Goal: Task Accomplishment & Management: Use online tool/utility

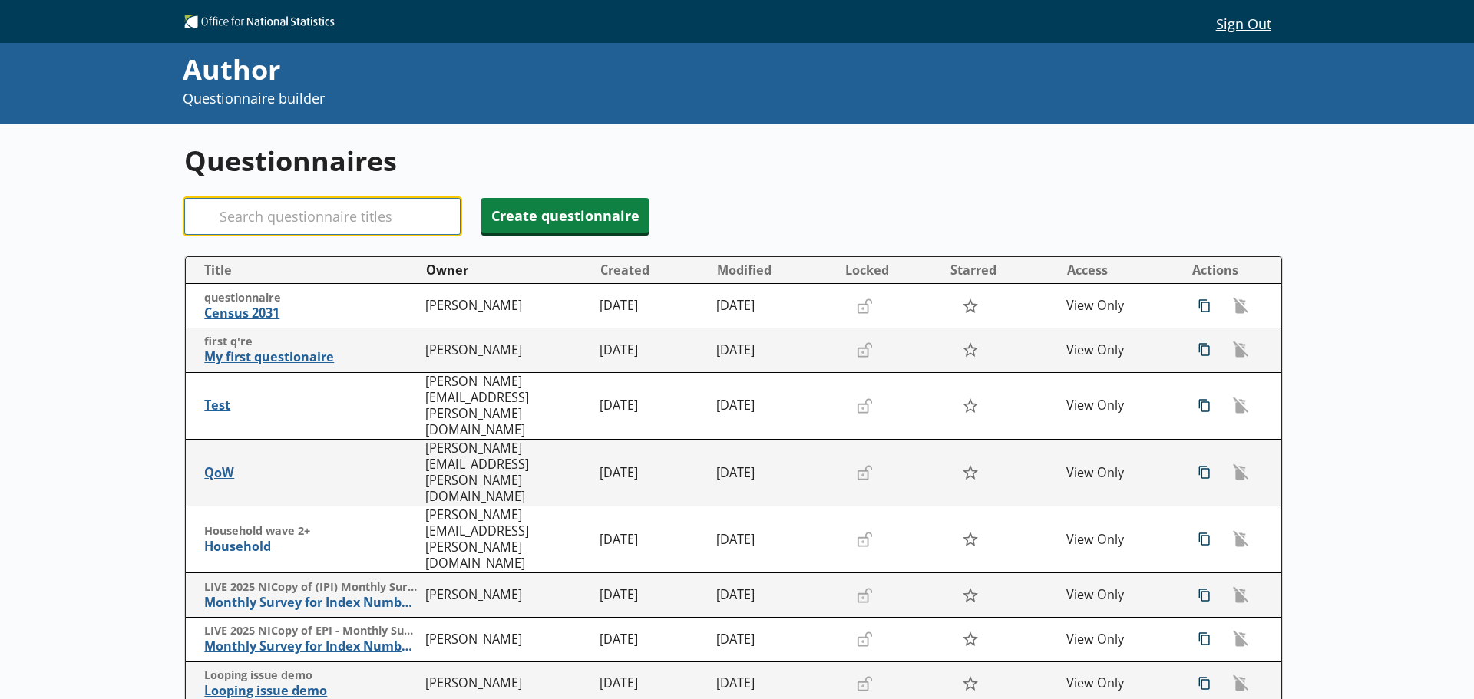
click at [301, 224] on input "Search" at bounding box center [322, 216] width 276 height 37
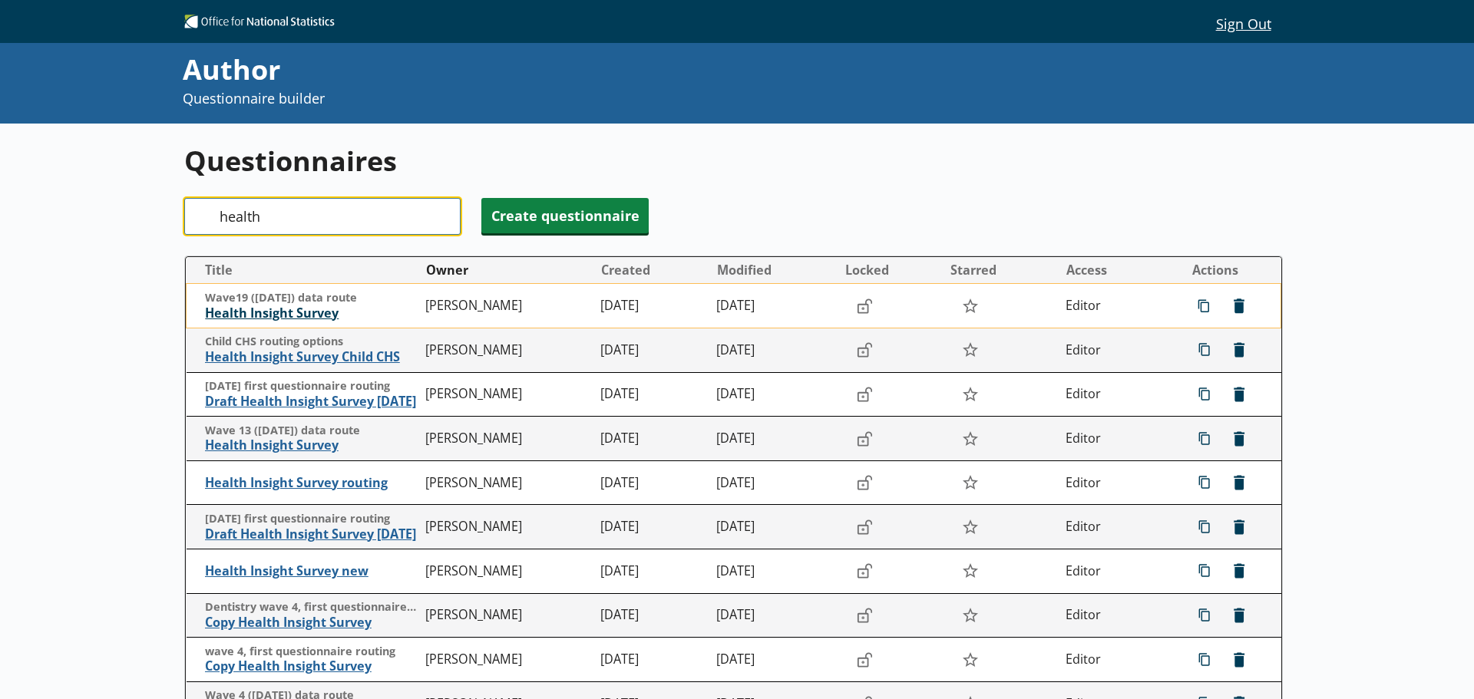
type input "health"
click at [294, 313] on span "Health Insight Survey" at bounding box center [311, 314] width 213 height 16
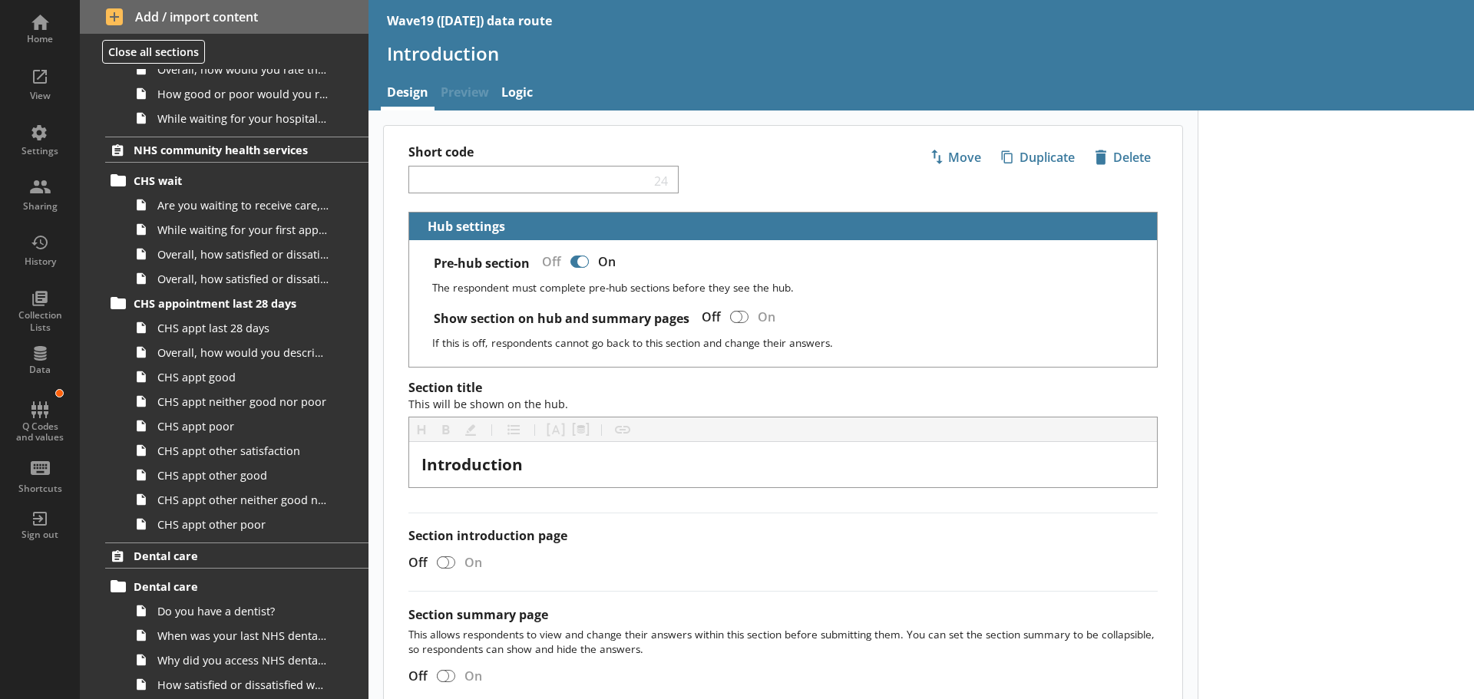
scroll to position [1535, 0]
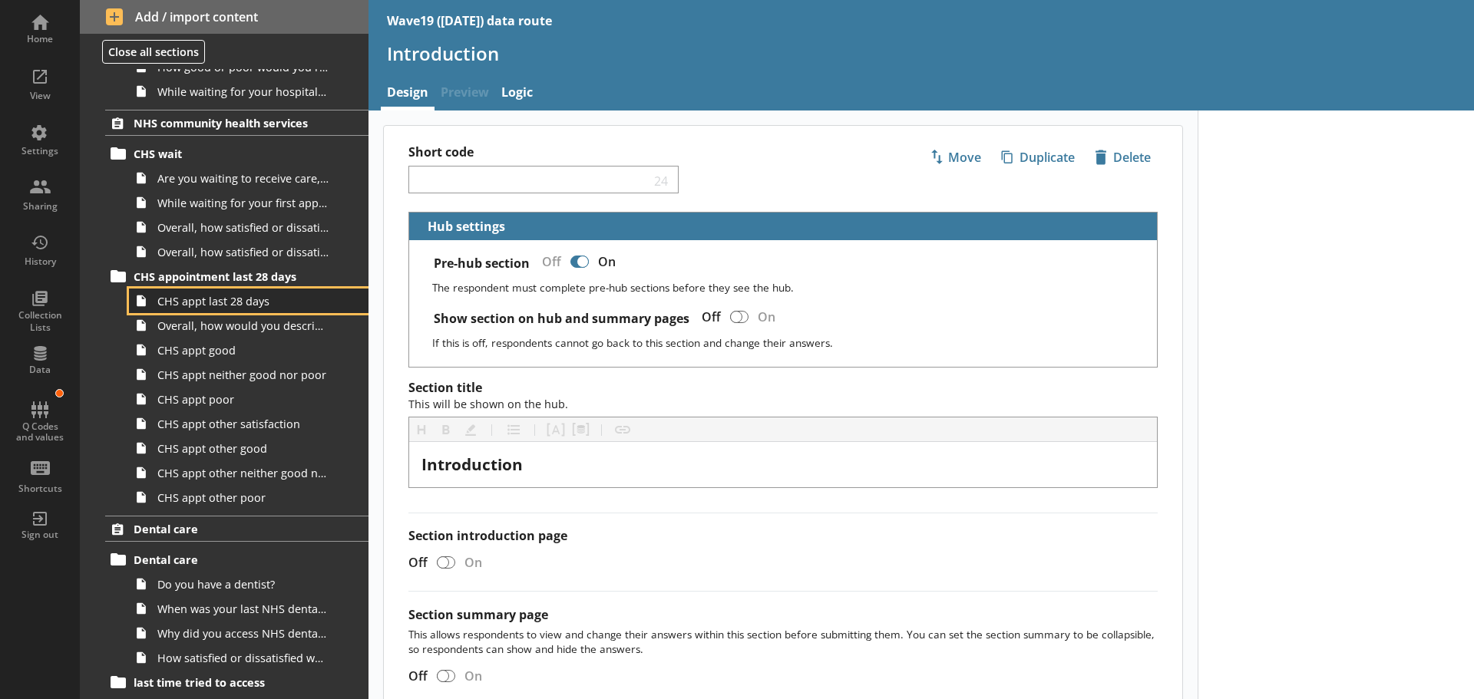
click at [230, 307] on span "CHS appt last 28 days" at bounding box center [242, 301] width 171 height 15
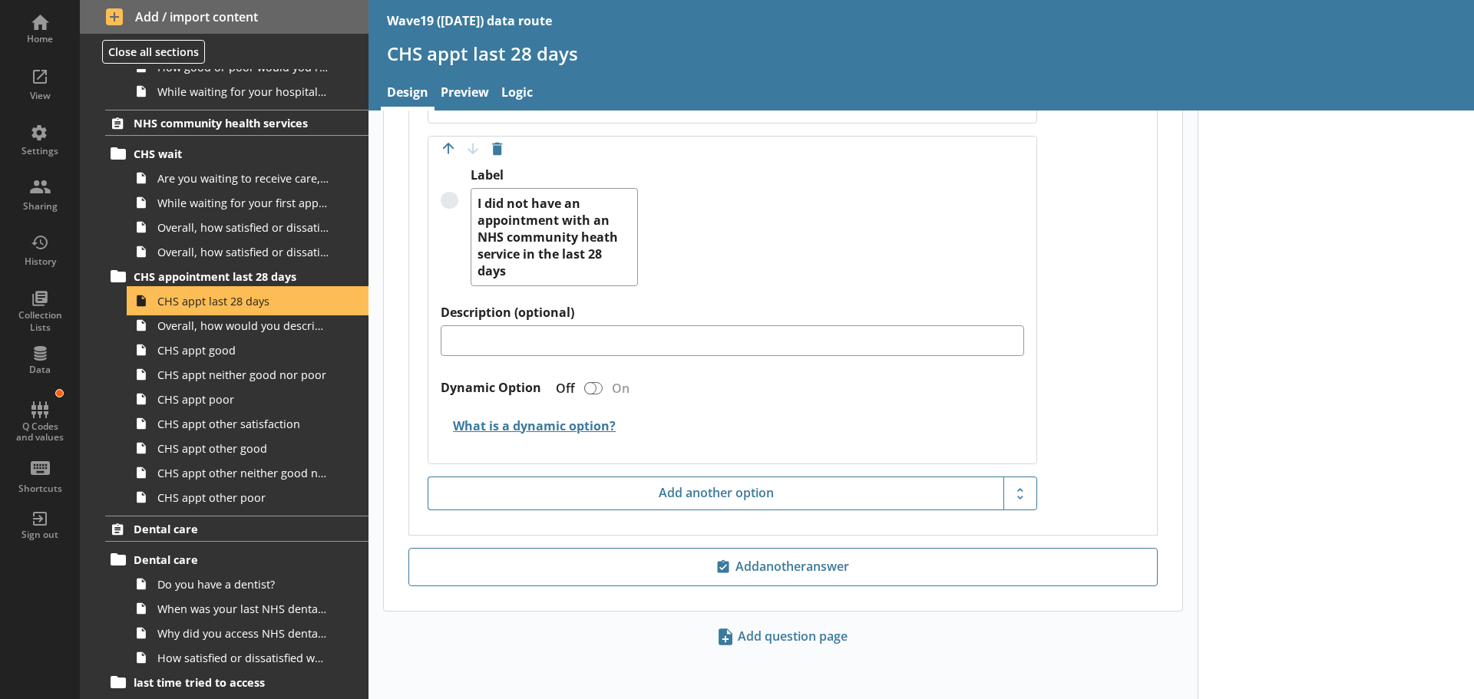
scroll to position [4394, 0]
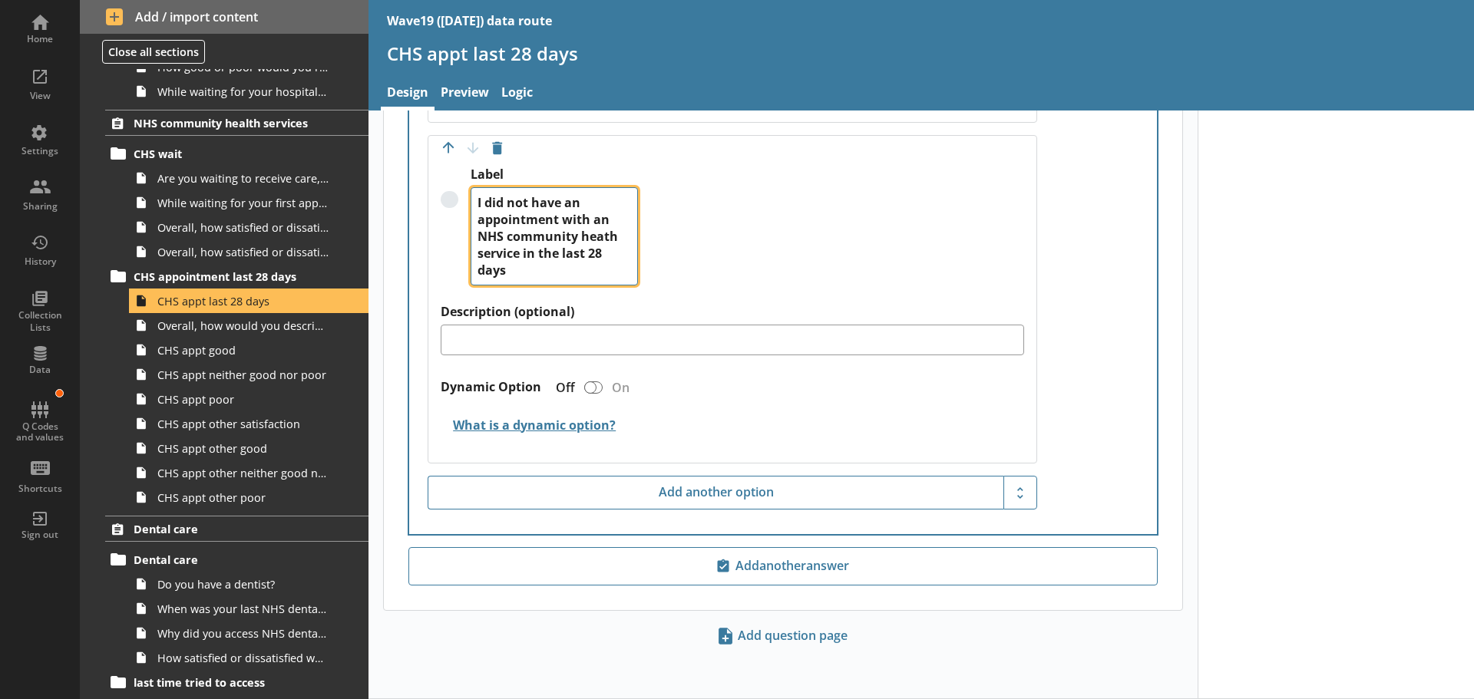
click at [603, 236] on textarea "I did not have an appointment with an NHS community heath service in the last 2…" at bounding box center [554, 236] width 167 height 98
type textarea "x"
type textarea "I did not have an appointment with an NHS community health service in the last …"
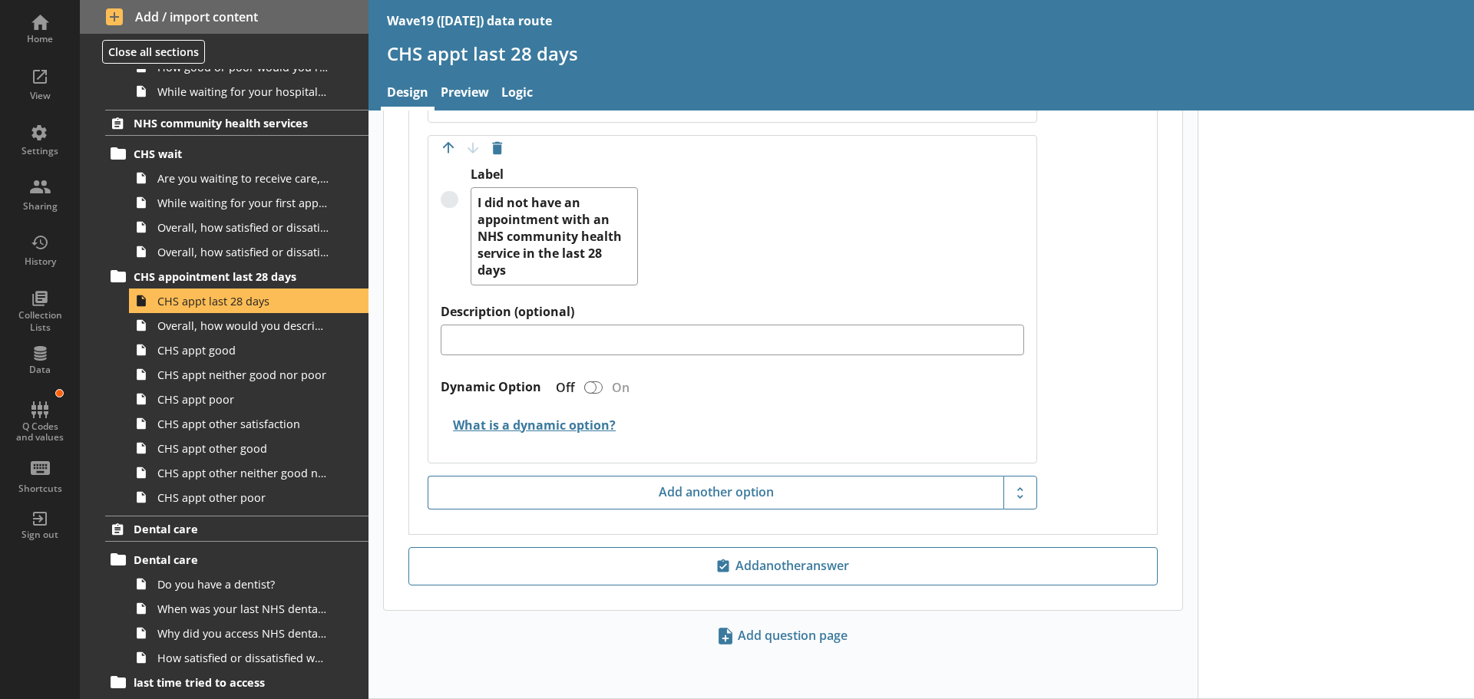
click at [715, 243] on div "Label I did not have an appointment with an NHS community health service in the…" at bounding box center [732, 235] width 583 height 137
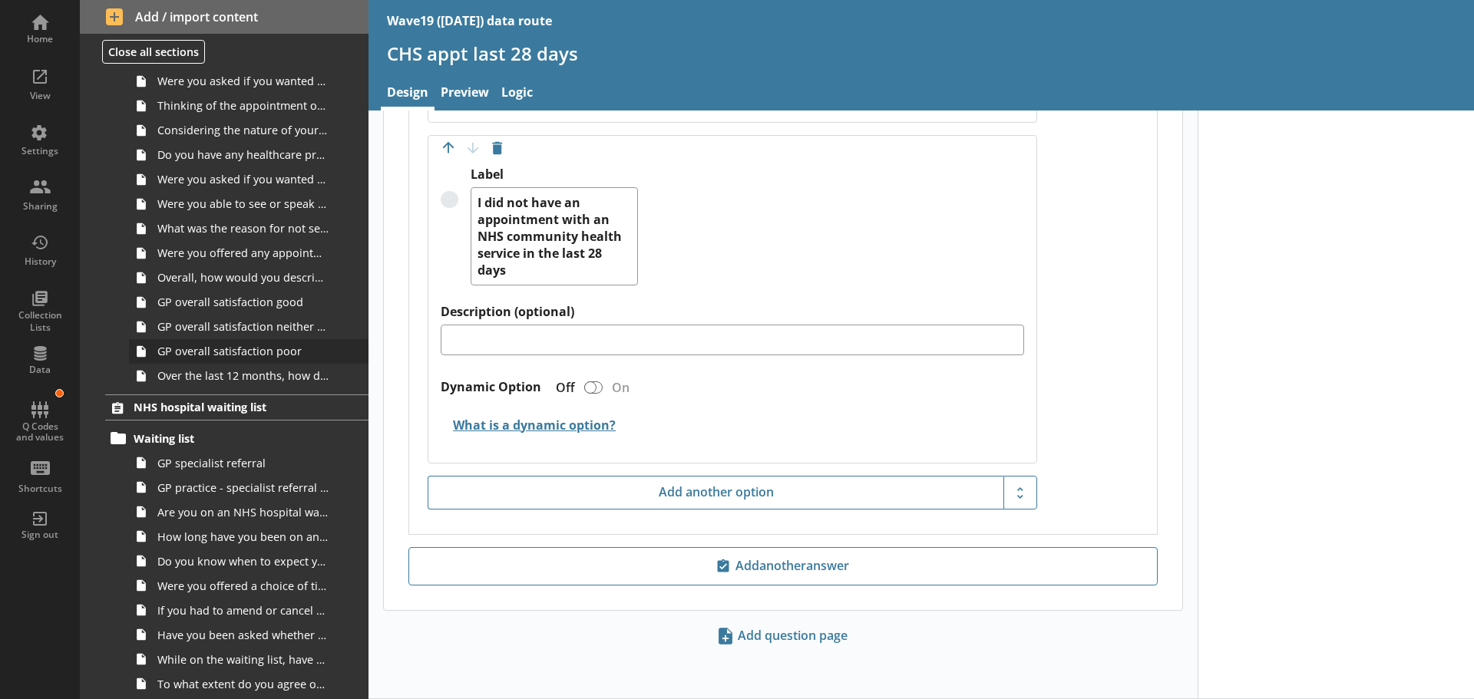
scroll to position [998, 0]
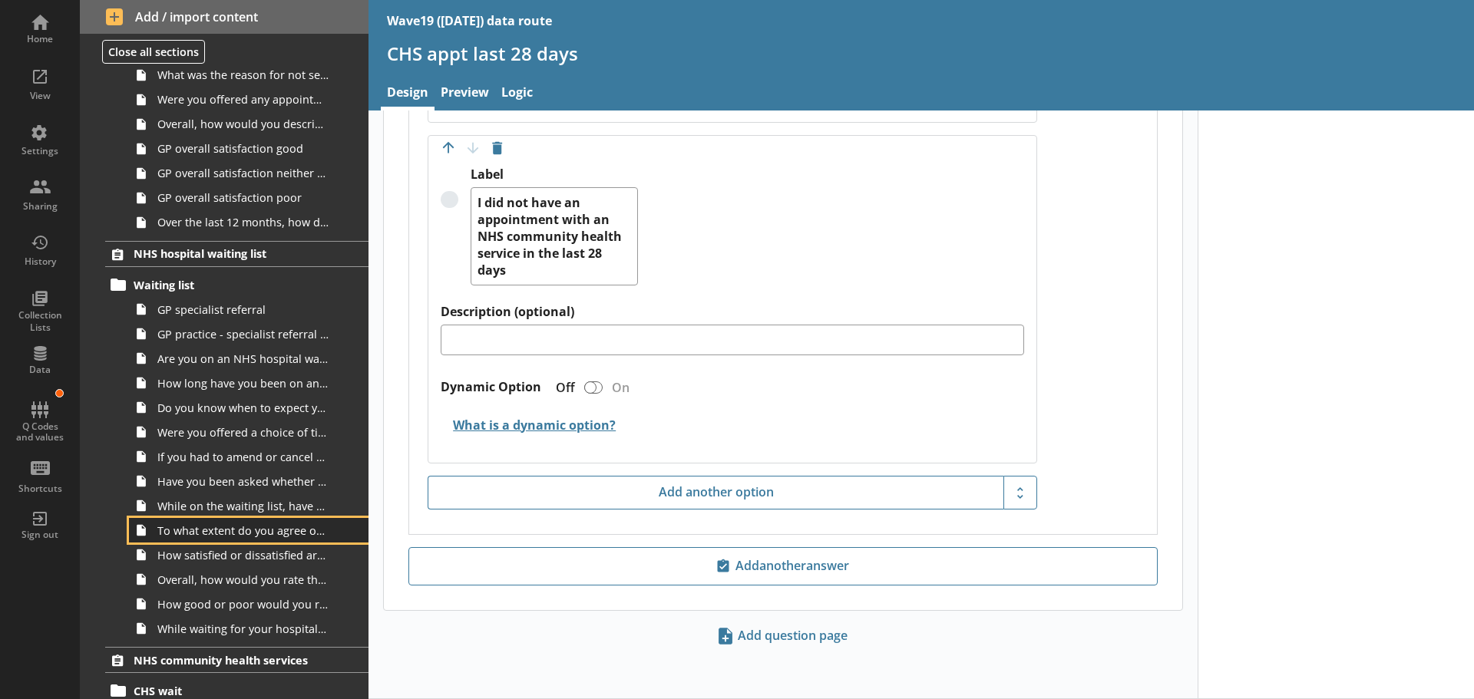
click at [235, 539] on link "To what extent do you agree or disagree that you understood the information giv…" at bounding box center [249, 530] width 240 height 25
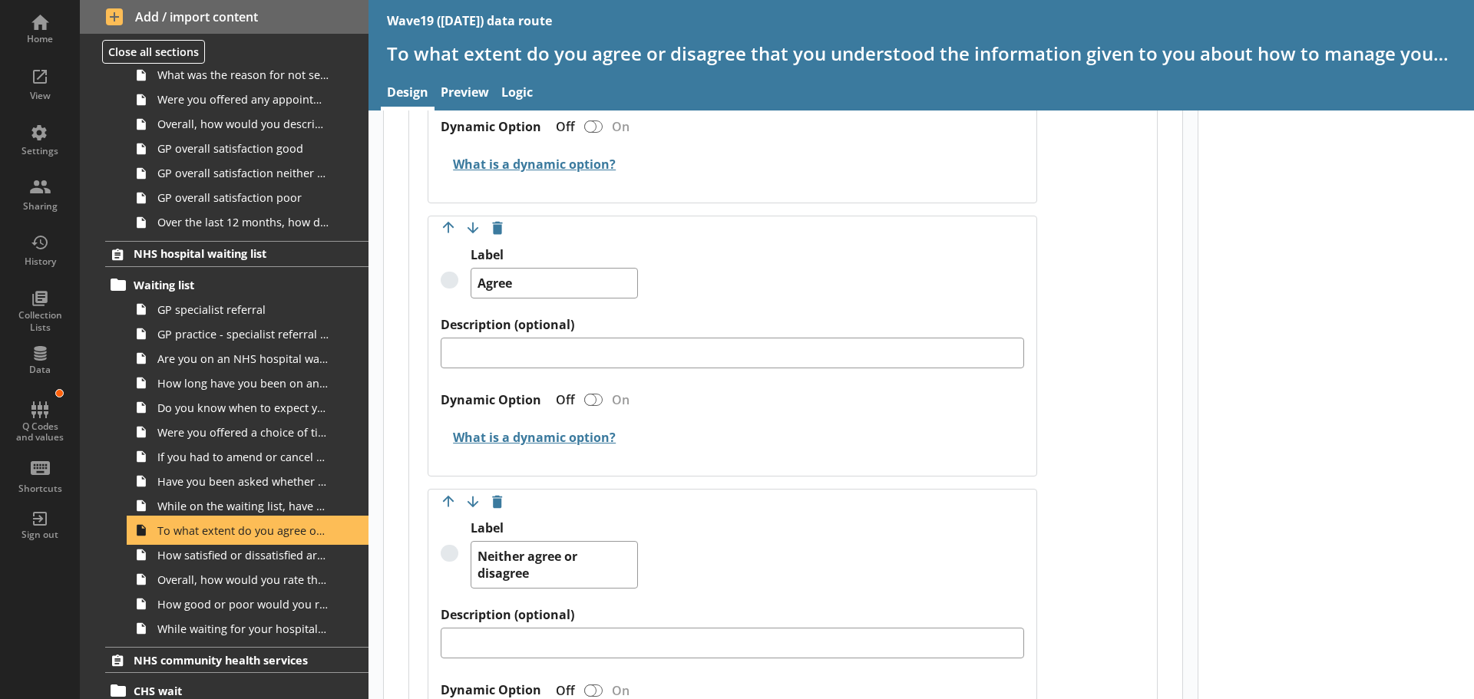
scroll to position [844, 0]
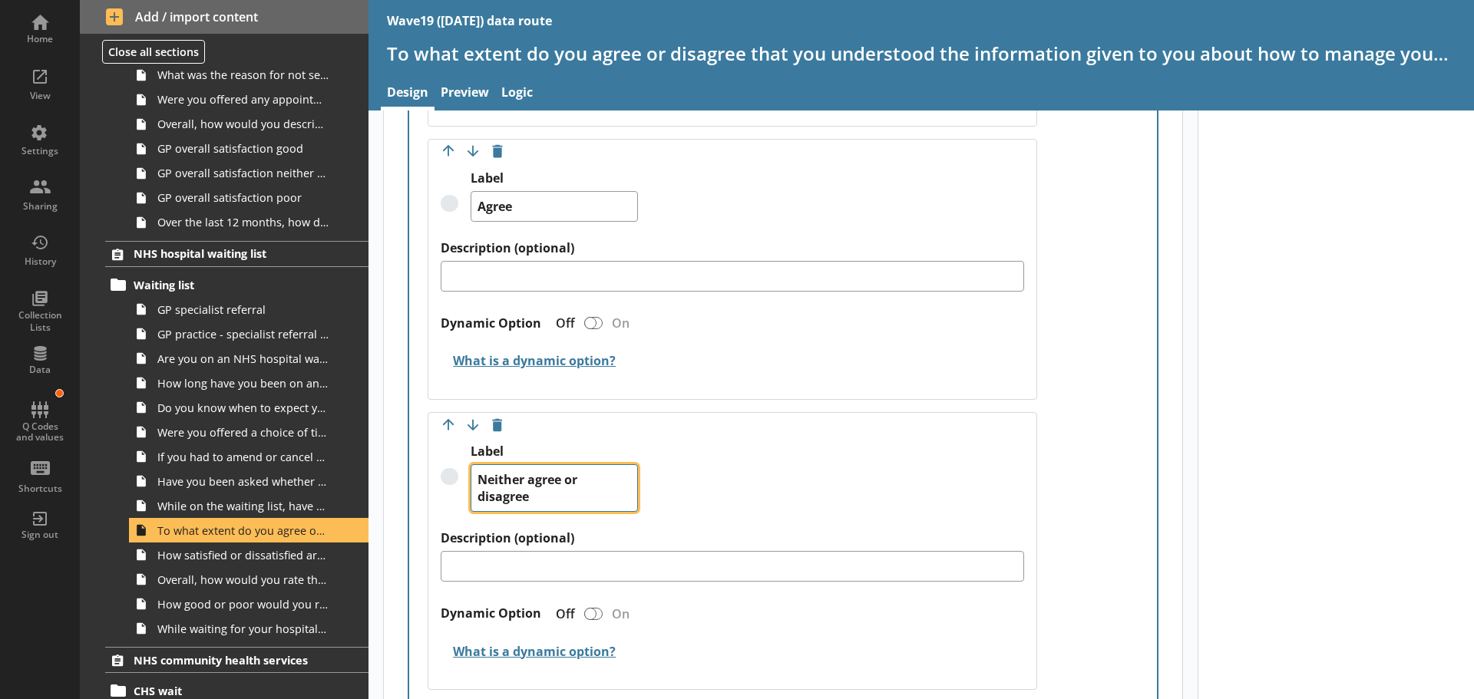
click at [567, 480] on textarea "Neither agree or disagree" at bounding box center [554, 488] width 167 height 48
type textarea "x"
type textarea "Neither agree nor disagree"
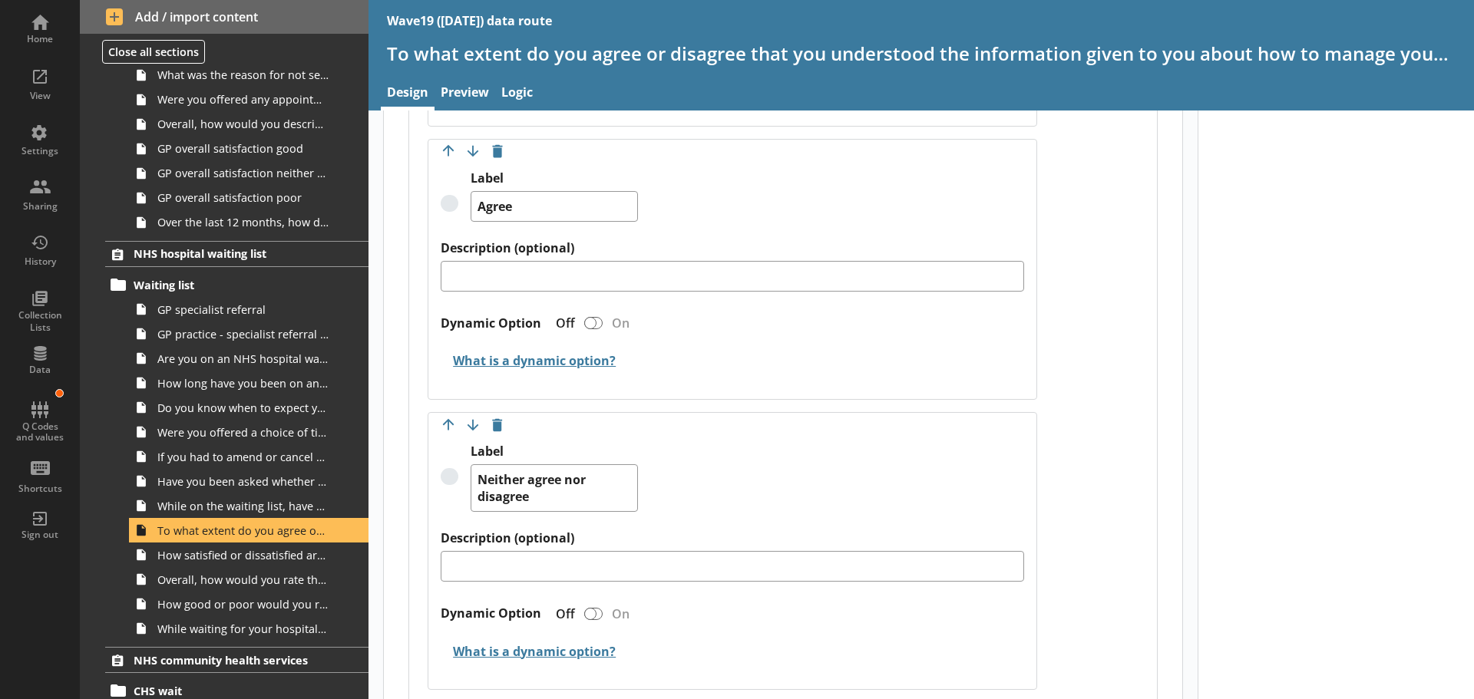
click at [712, 490] on div "Label Neither agree nor disagree" at bounding box center [732, 487] width 583 height 87
type textarea "x"
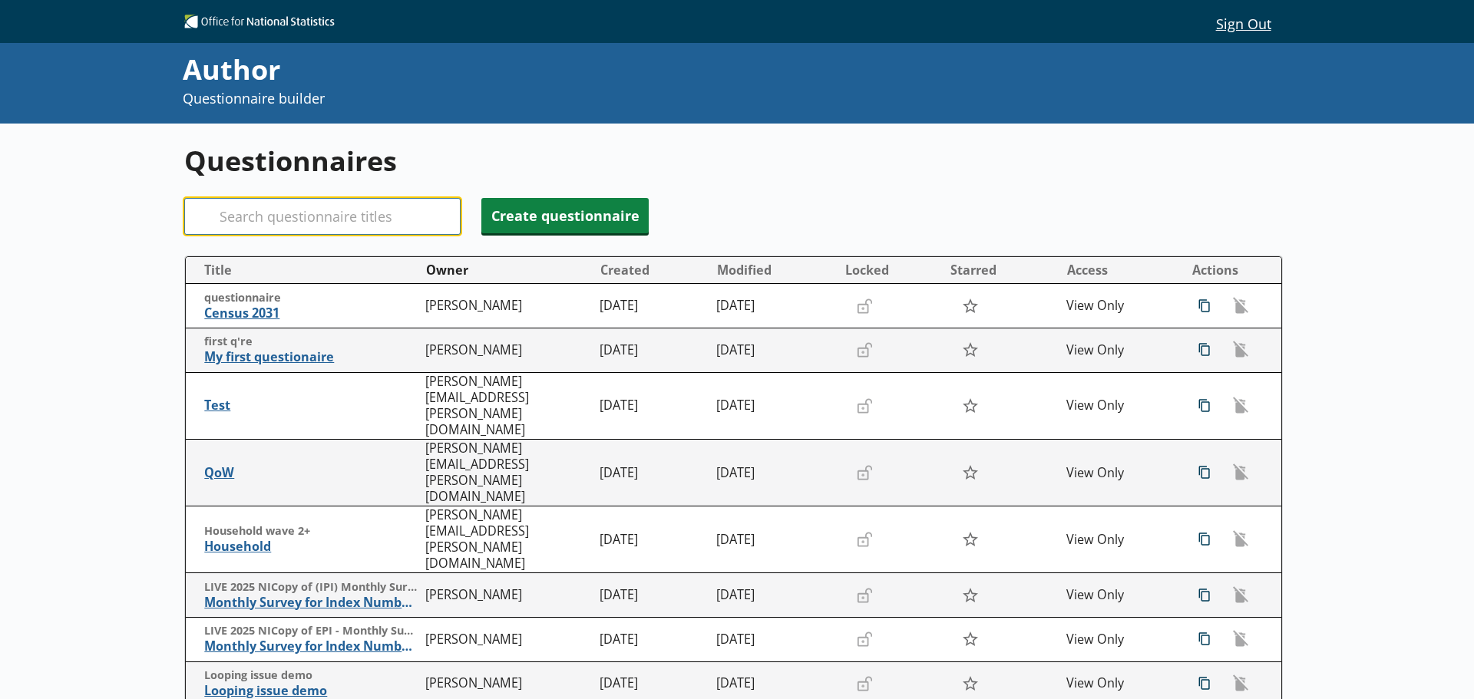
click at [291, 215] on input "Search" at bounding box center [322, 216] width 276 height 37
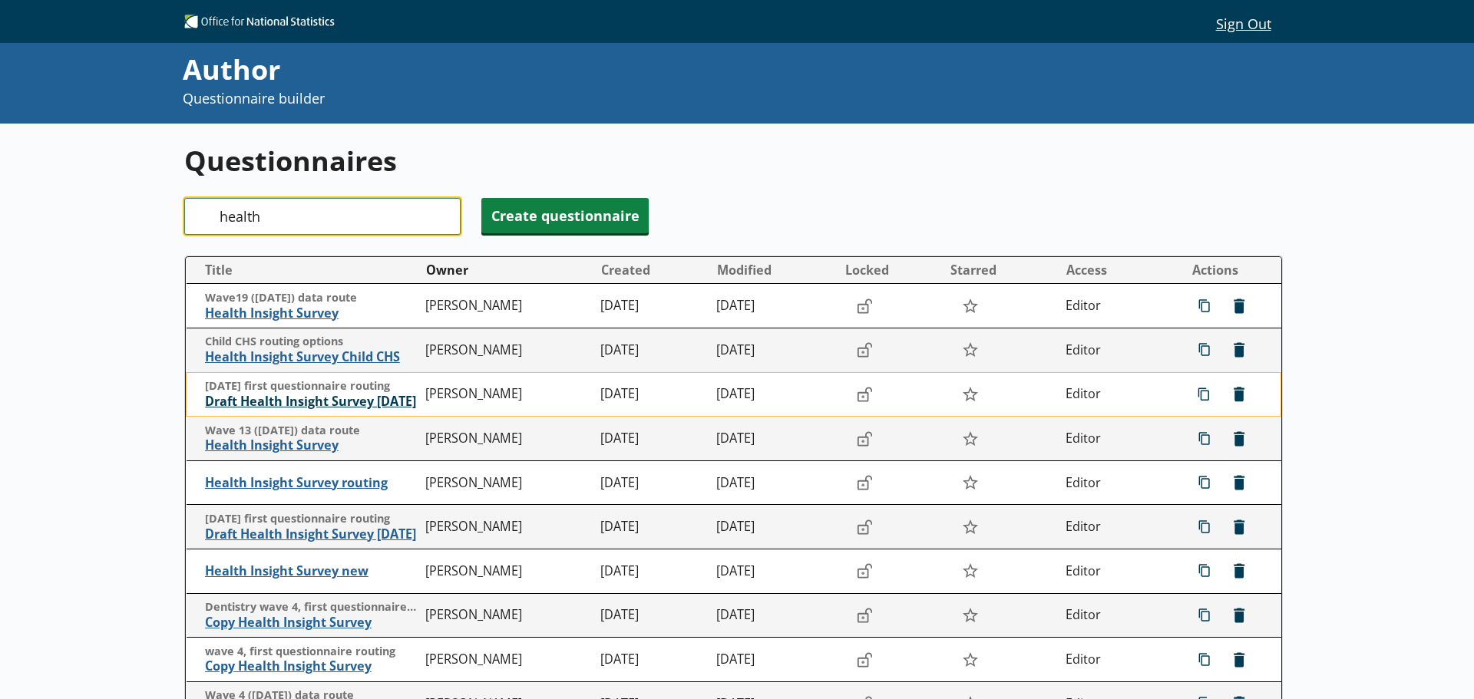
type input "health"
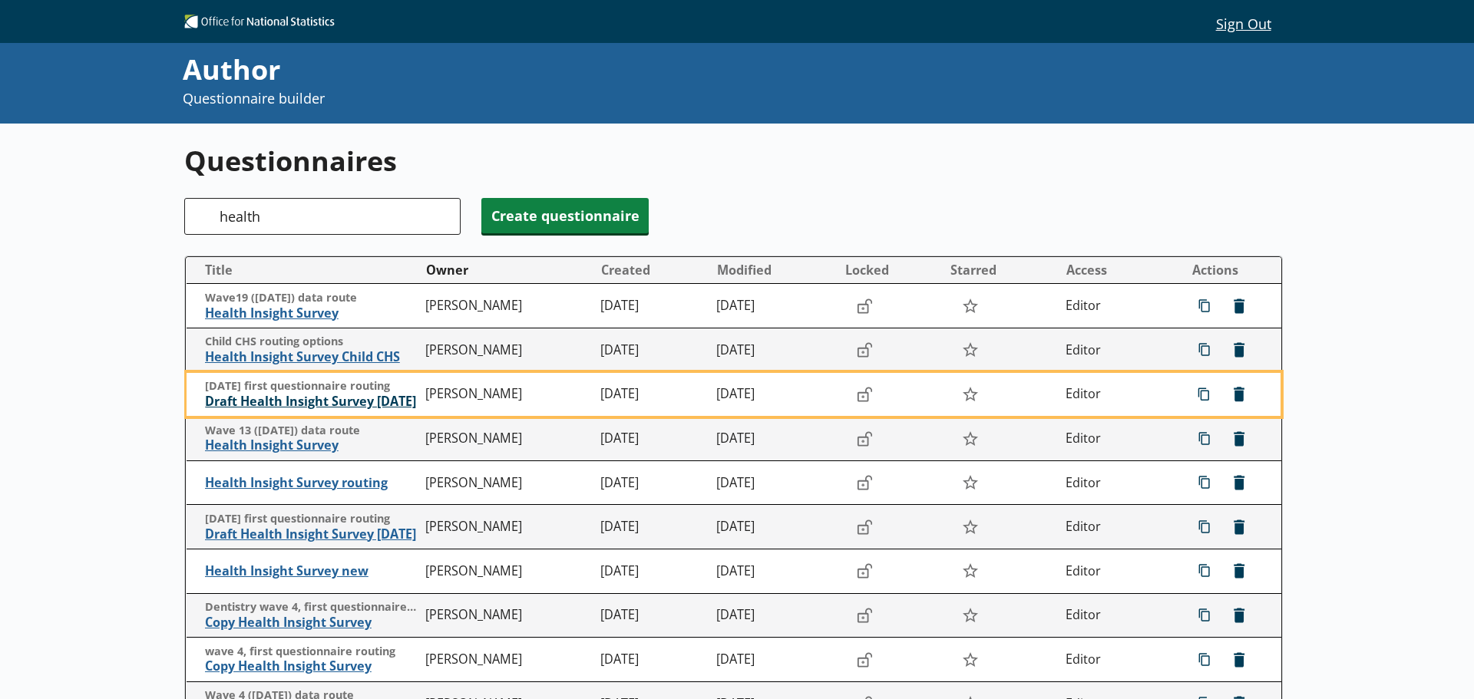
click at [295, 398] on span "Draft Health Insight Survey [DATE]" at bounding box center [311, 402] width 213 height 16
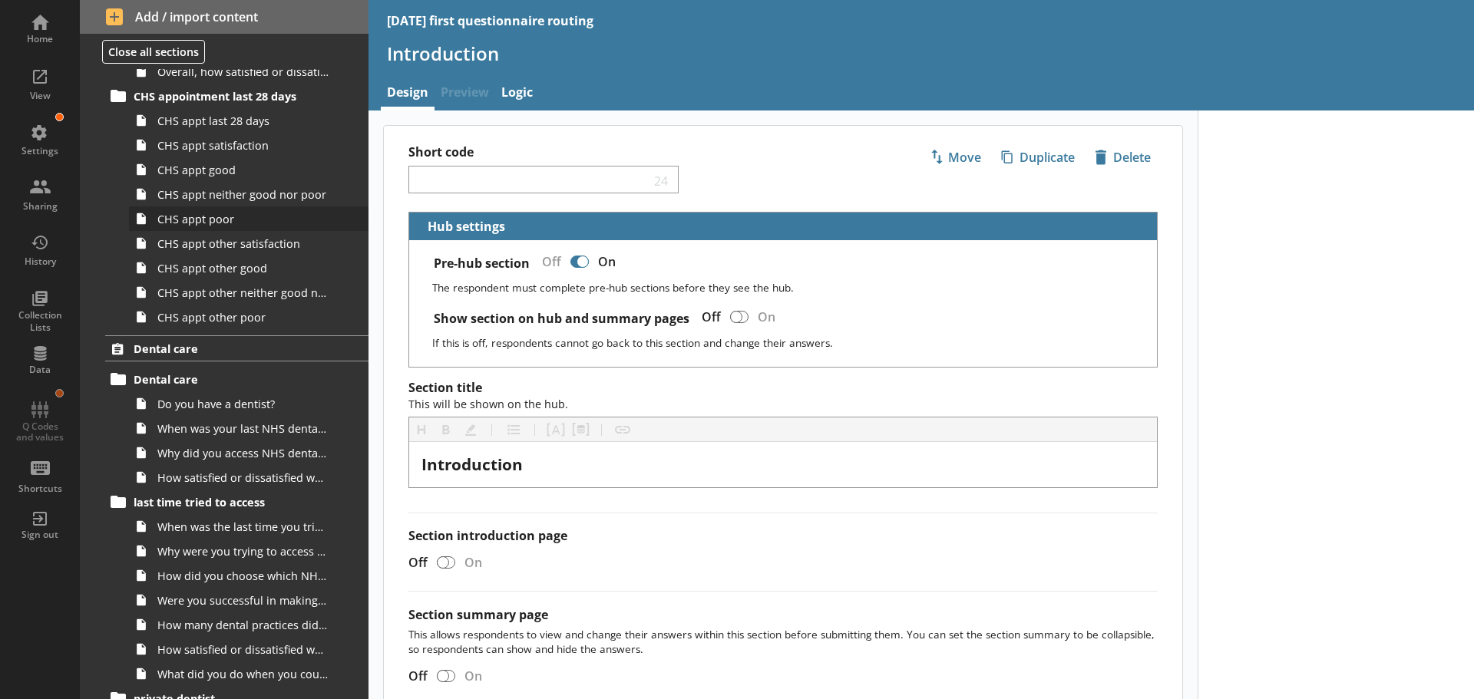
scroll to position [1535, 0]
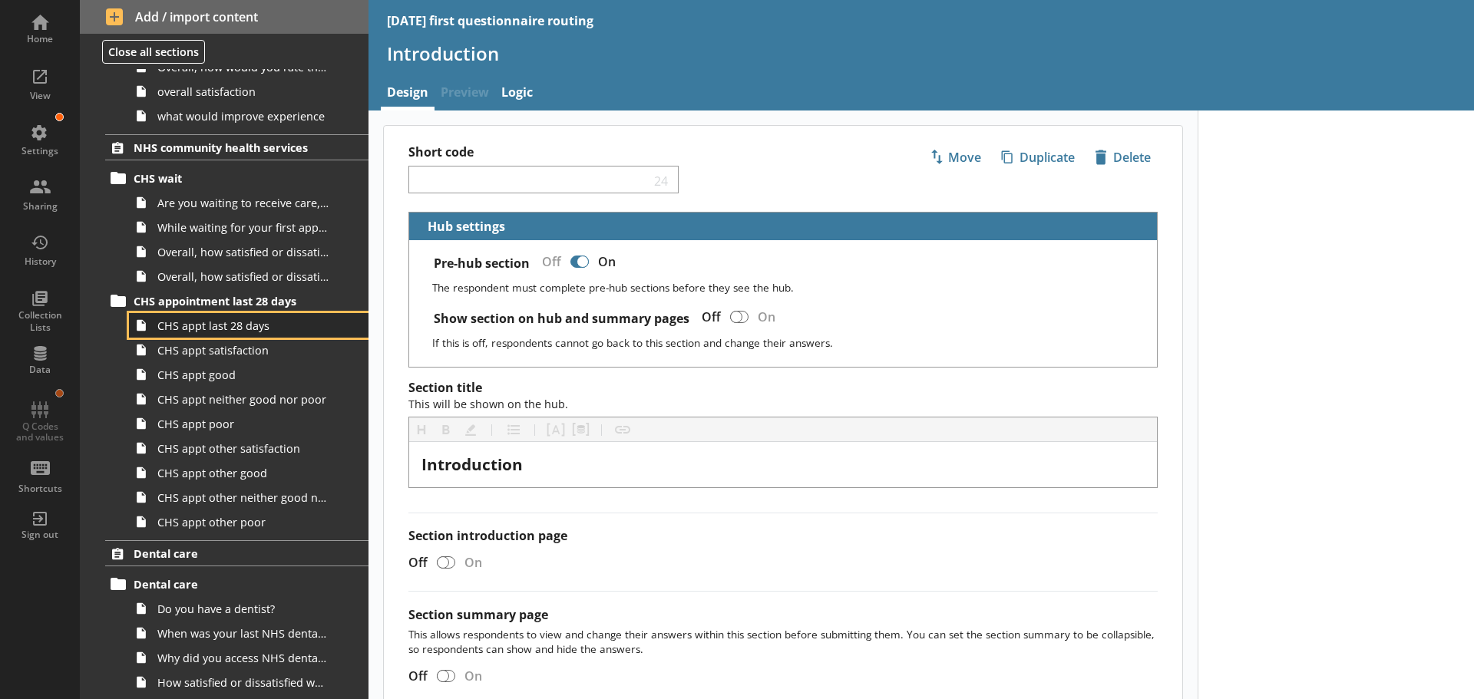
click at [213, 336] on link "CHS appt last 28 days" at bounding box center [249, 325] width 240 height 25
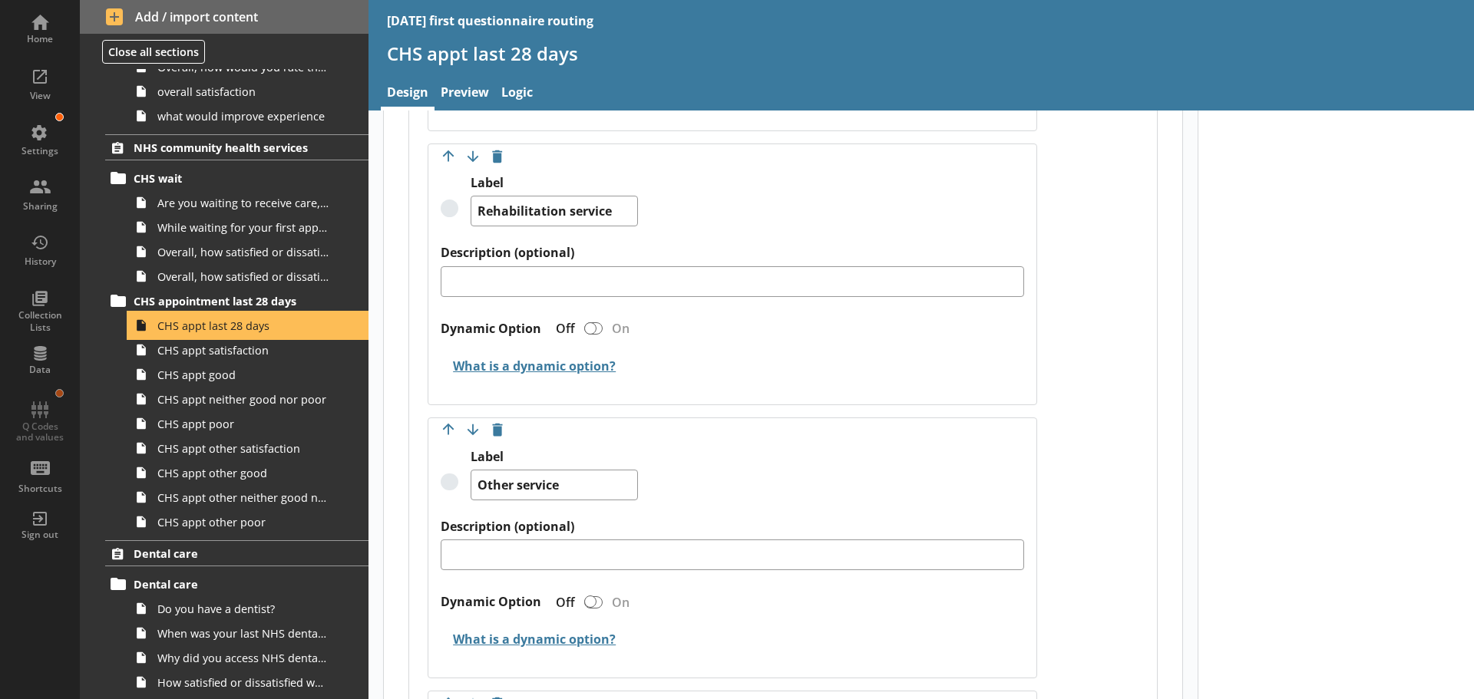
scroll to position [4069, 0]
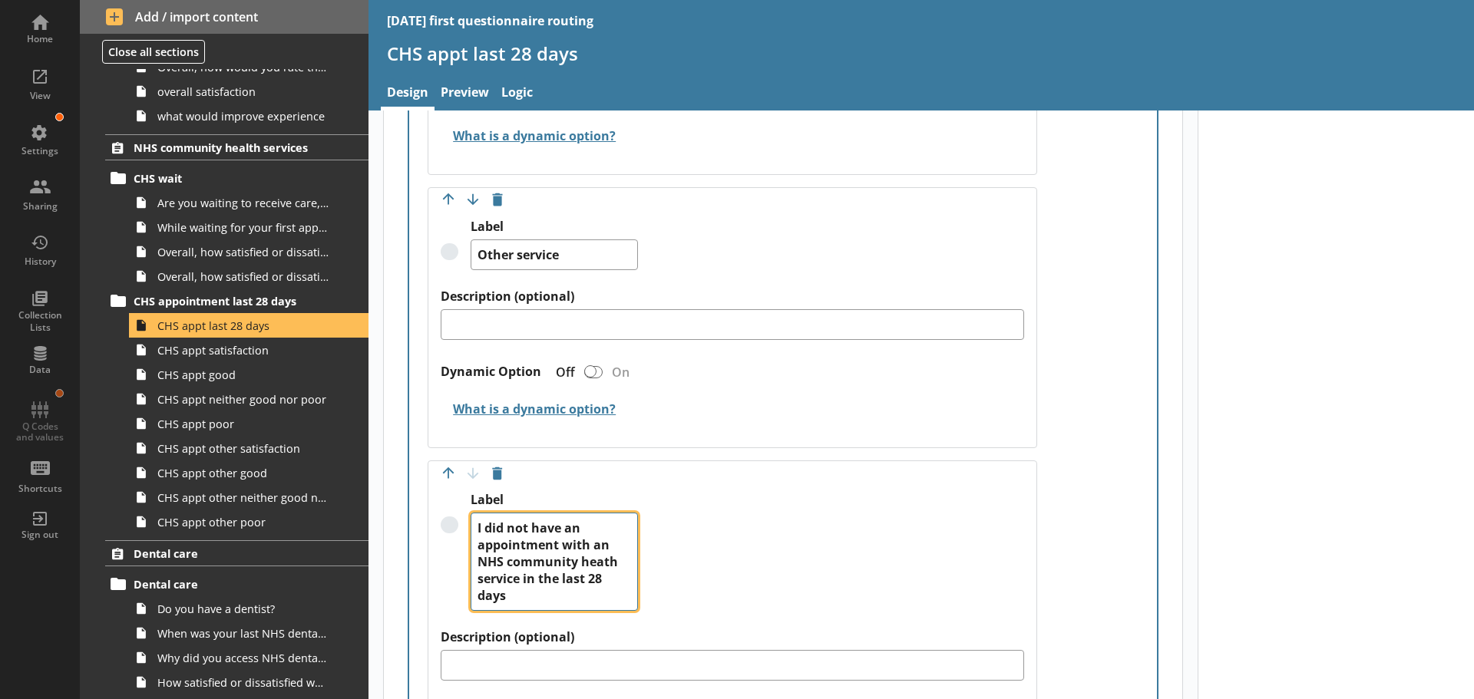
click at [603, 559] on textarea "I did not have an appointment with an NHS community heath service in the last 2…" at bounding box center [554, 562] width 167 height 98
type textarea "x"
type textarea "I did not have an appointment with an NHS community health service in the last …"
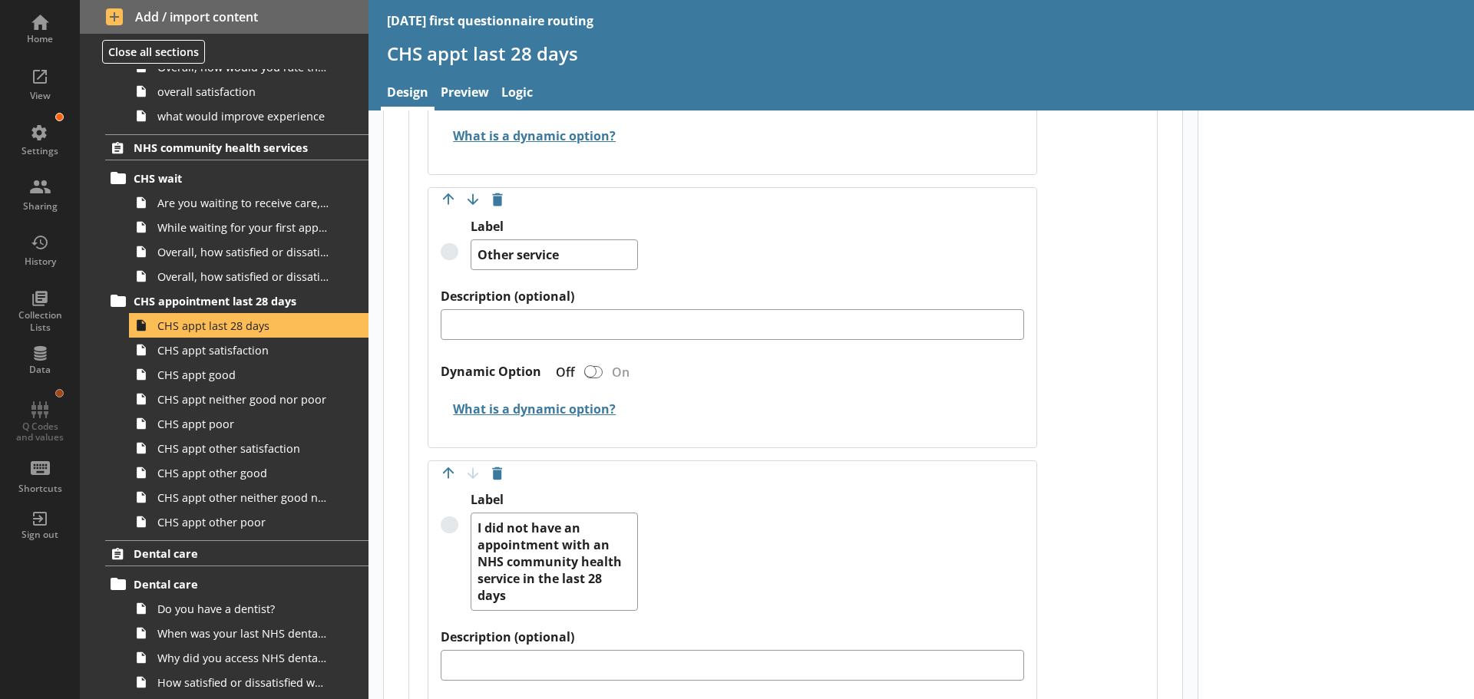
click at [775, 565] on div "Label I did not have an appointment with an NHS community health service in the…" at bounding box center [732, 560] width 583 height 137
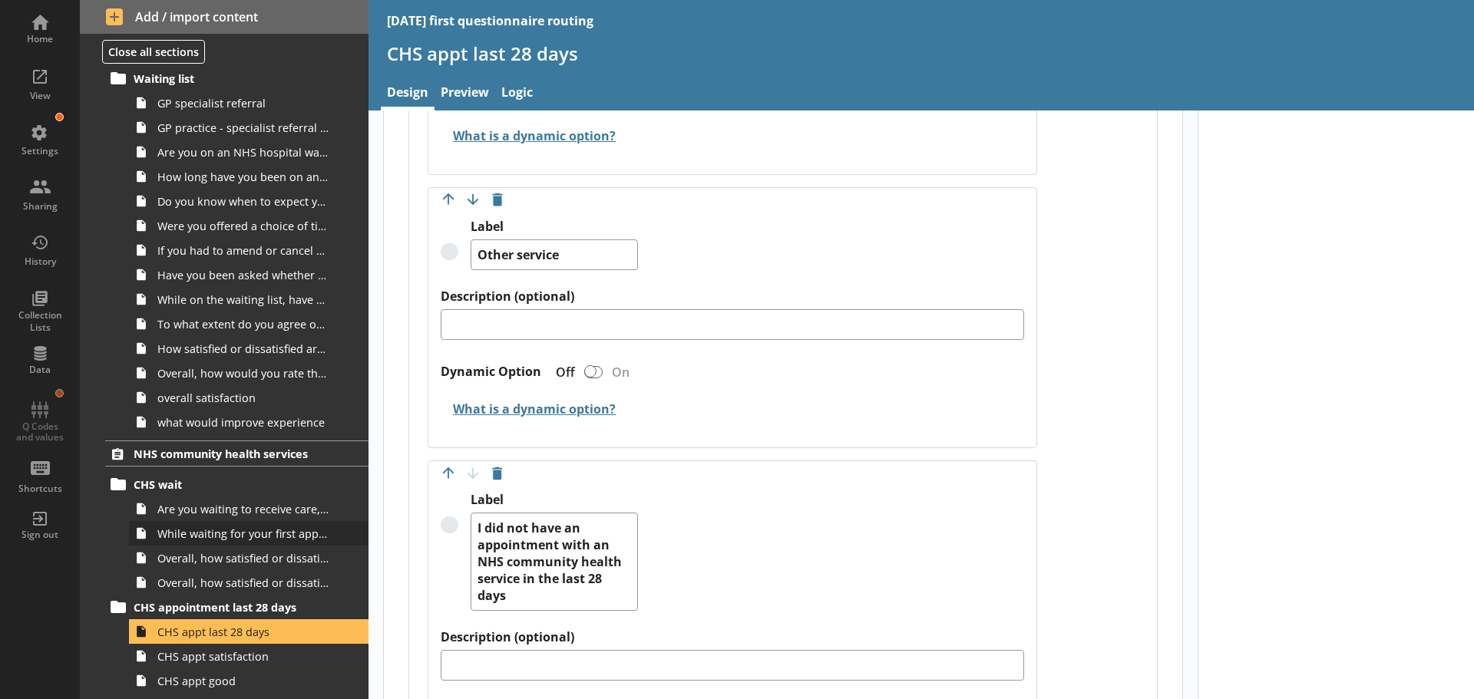
scroll to position [1228, 0]
click at [220, 328] on span "To what extent do you agree or disagree that you understood the information giv…" at bounding box center [242, 325] width 171 height 15
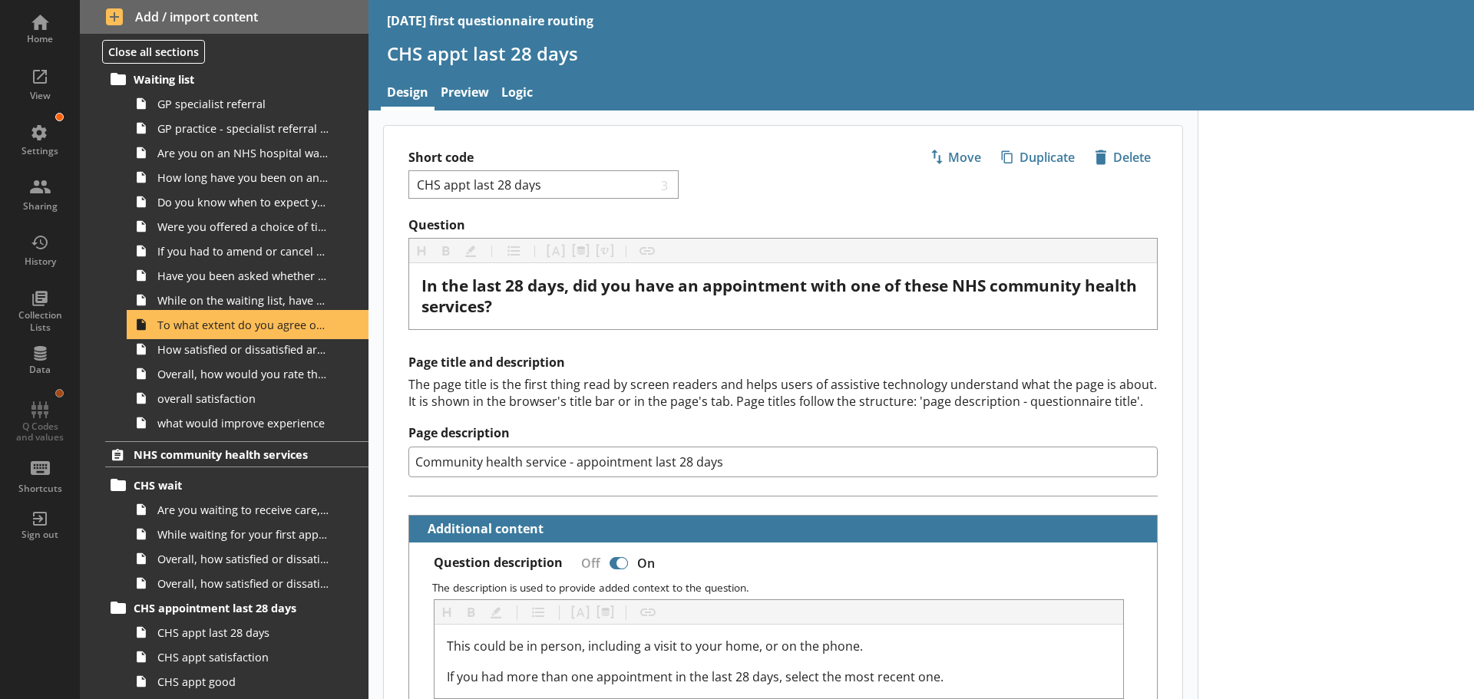
type textarea "x"
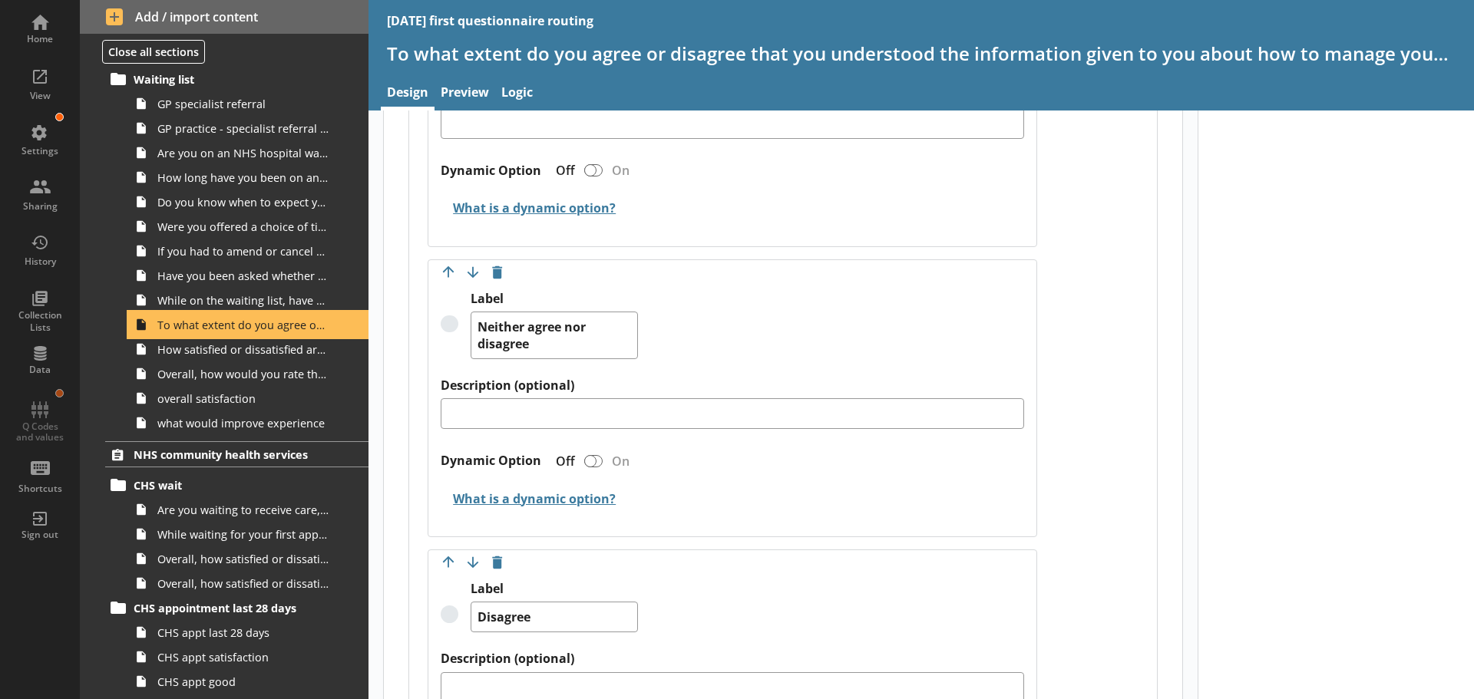
scroll to position [998, 0]
